Goal: Task Accomplishment & Management: Manage account settings

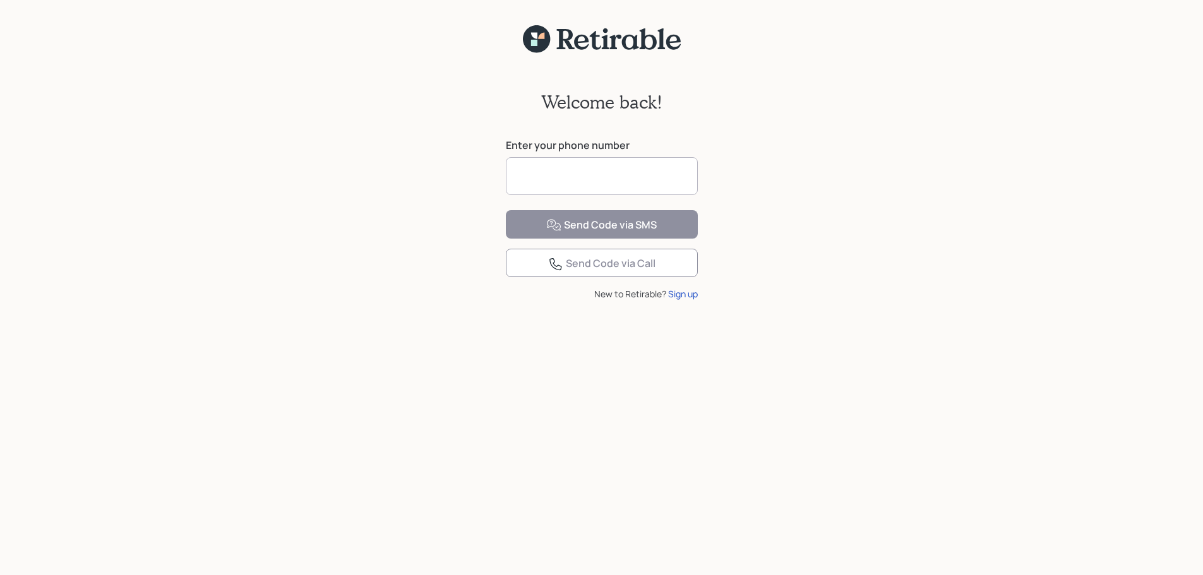
click at [554, 178] on input at bounding box center [602, 176] width 192 height 38
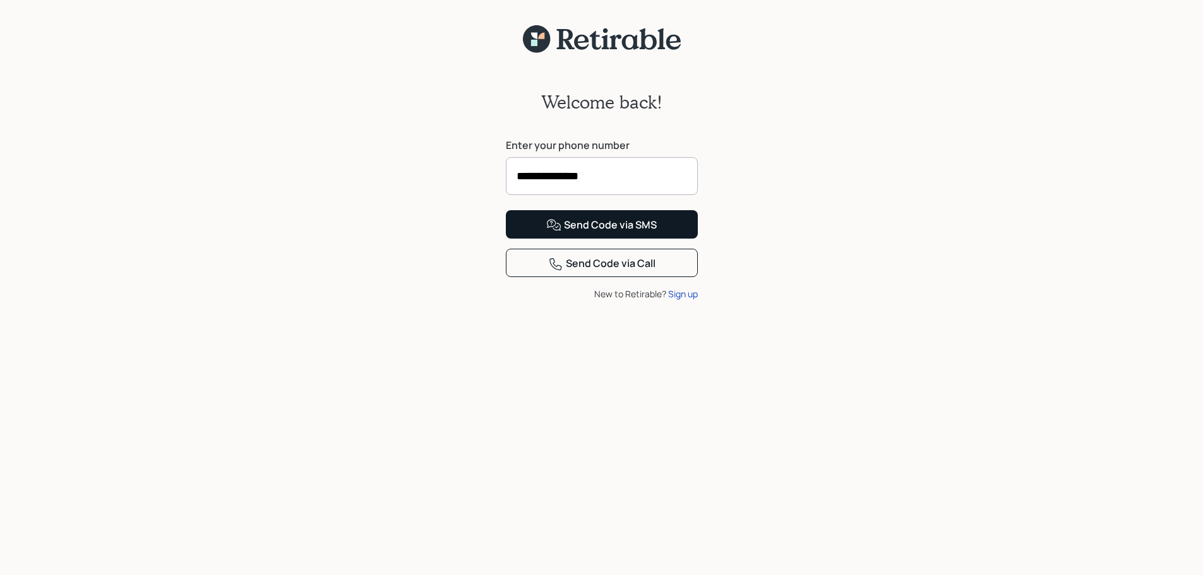
type input "**********"
click at [645, 233] on div "Send Code via SMS" at bounding box center [601, 225] width 111 height 15
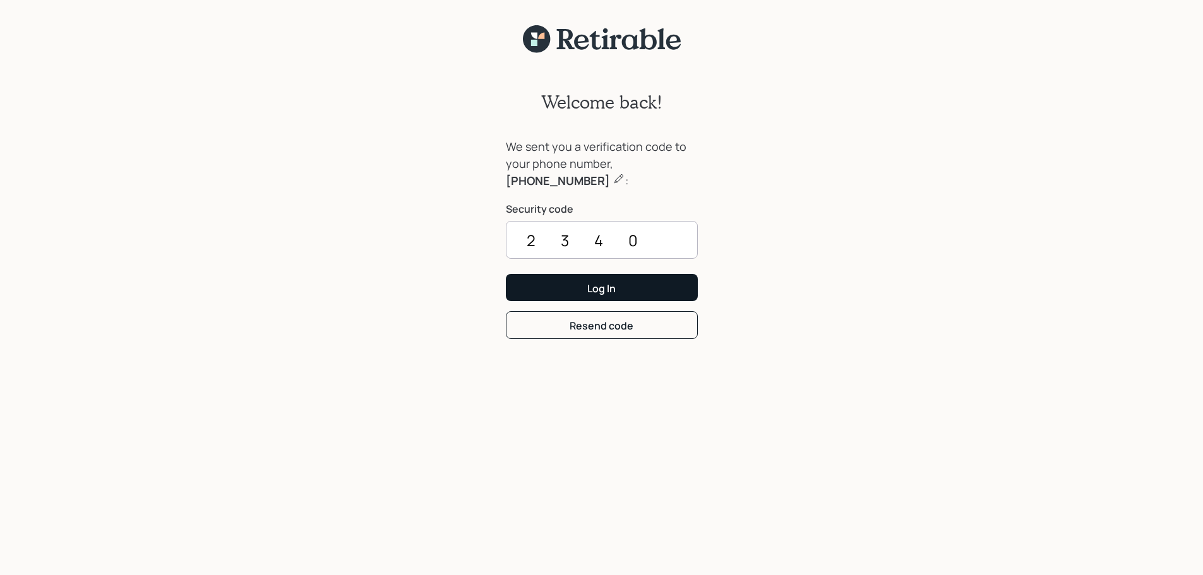
type input "2340"
click at [645, 284] on button "Log In" at bounding box center [602, 287] width 192 height 27
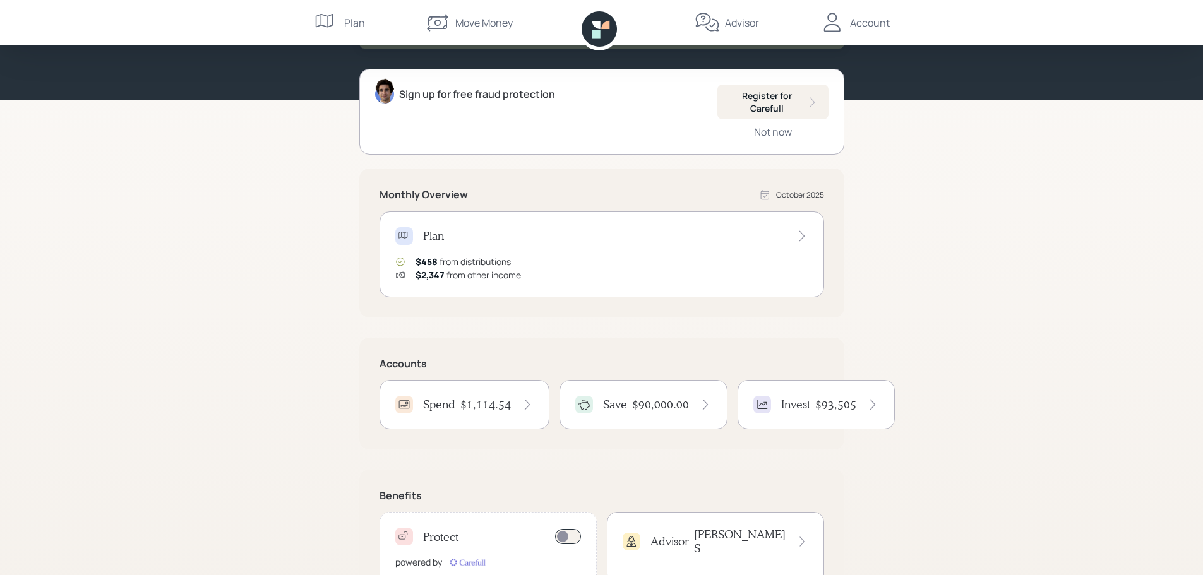
scroll to position [160, 0]
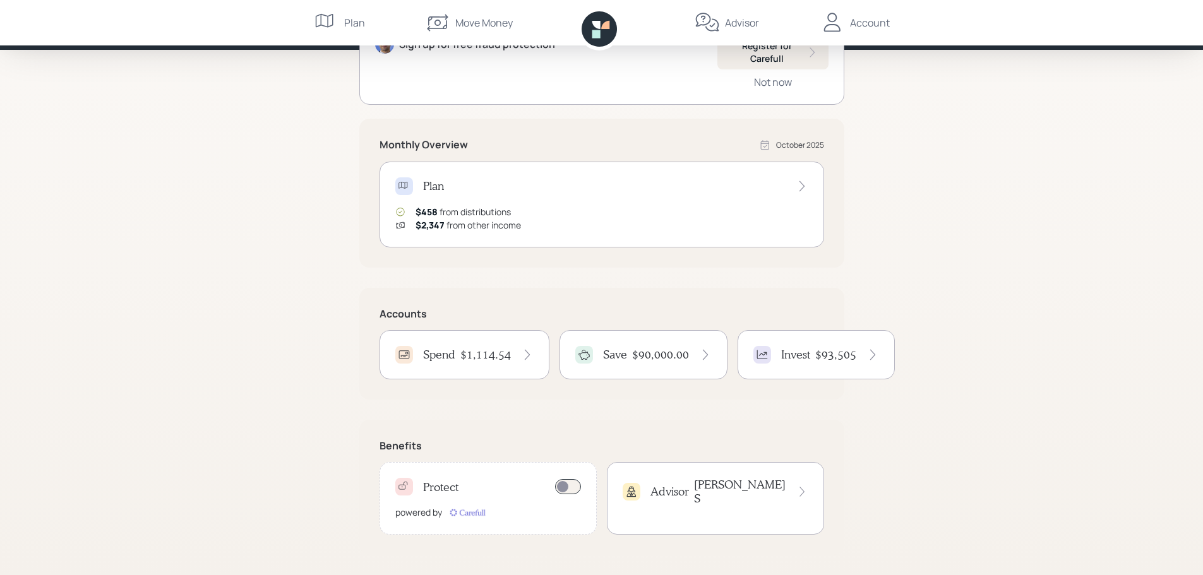
click at [456, 354] on div "Spend $1,114.54" at bounding box center [464, 355] width 138 height 18
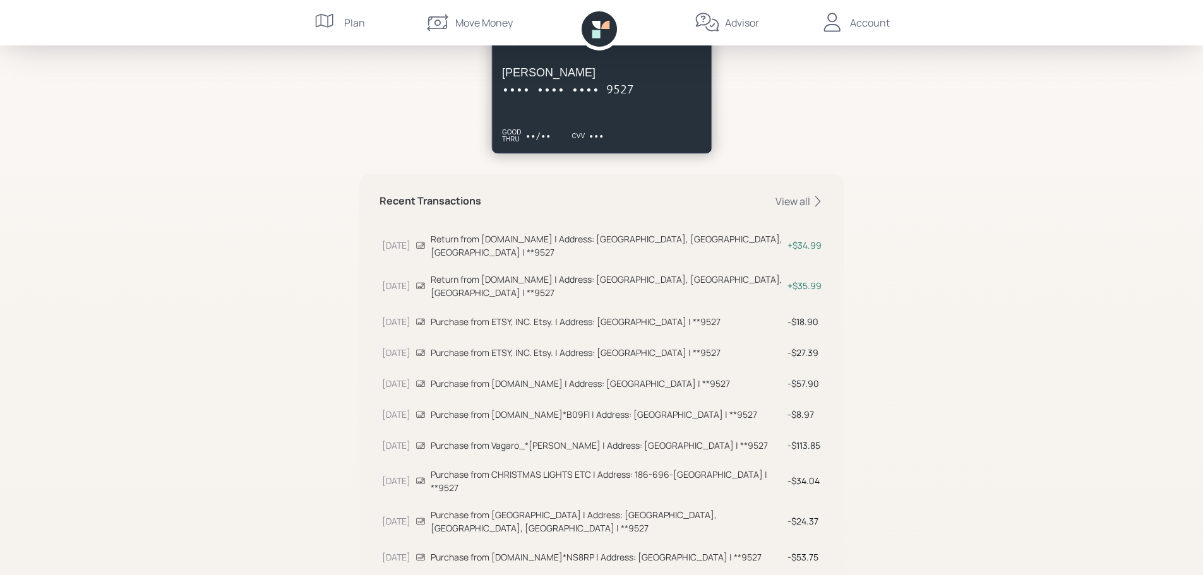
scroll to position [280, 0]
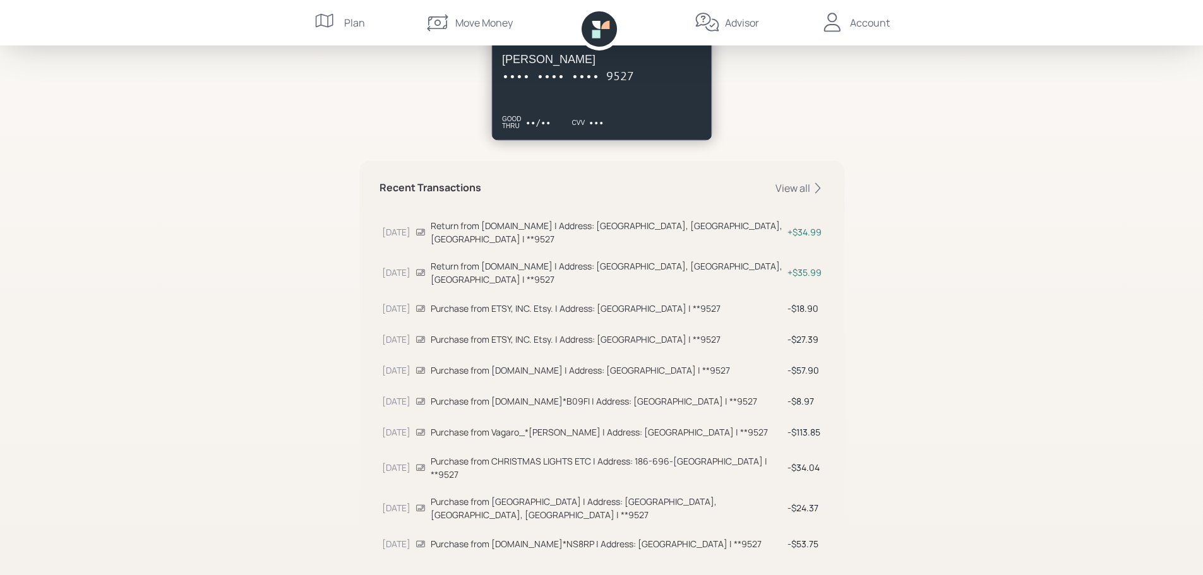
click at [473, 260] on div "Return from AMAZON.COM | Address: SEATTLE, WA, US | **9527" at bounding box center [607, 273] width 352 height 27
click at [859, 20] on div "Account" at bounding box center [870, 22] width 40 height 15
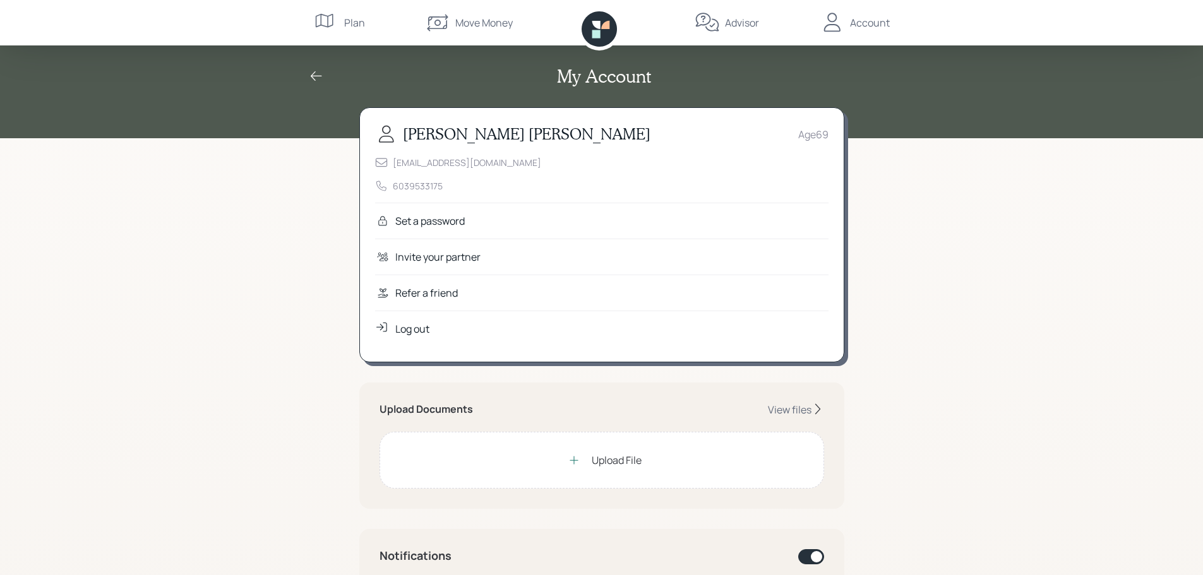
click at [400, 330] on div "Log out" at bounding box center [412, 328] width 34 height 15
